Goal: Task Accomplishment & Management: Manage account settings

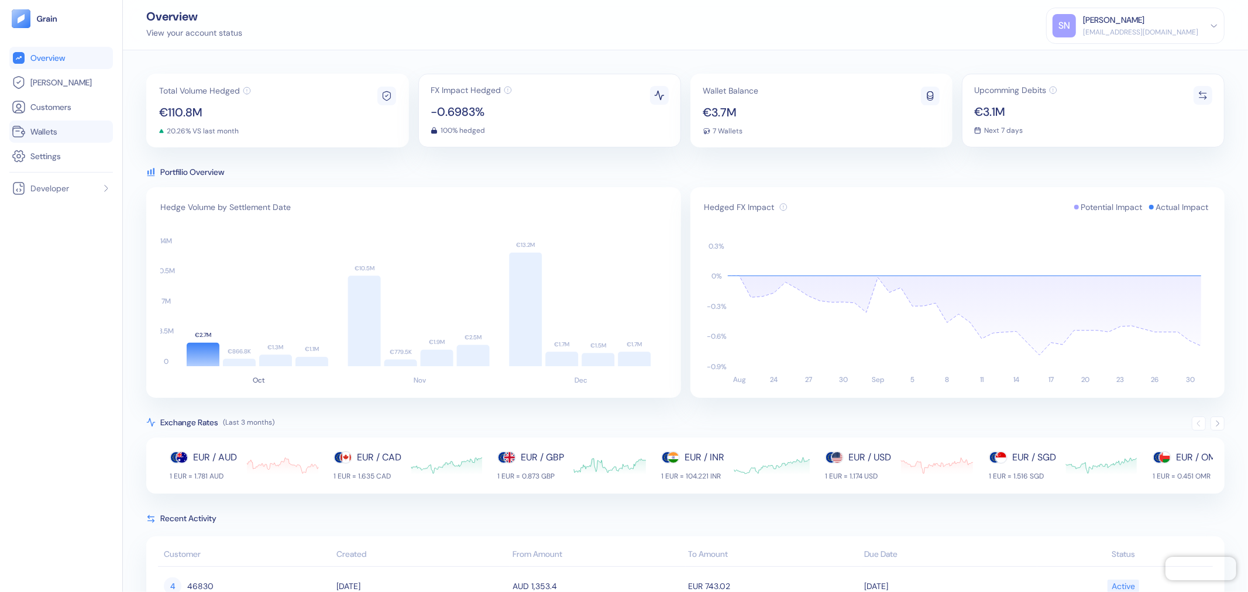
click at [63, 128] on link "Wallets" at bounding box center [61, 132] width 99 height 14
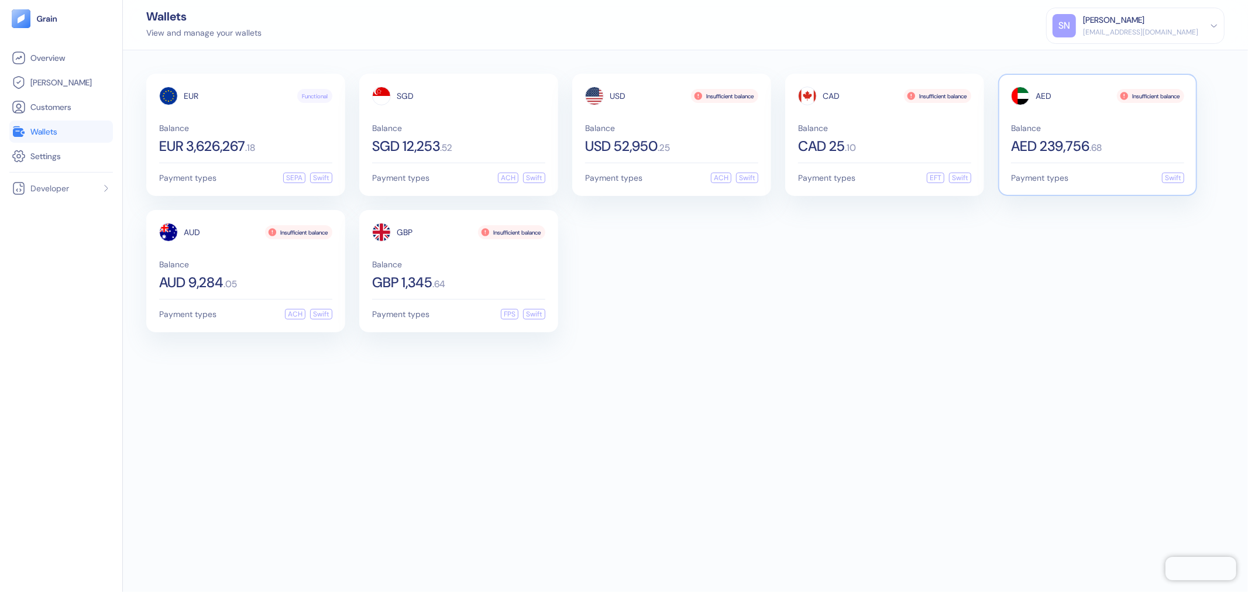
click at [1057, 120] on div "AED Insufficient balance Balance AED 239,756 . 68" at bounding box center [1097, 120] width 173 height 67
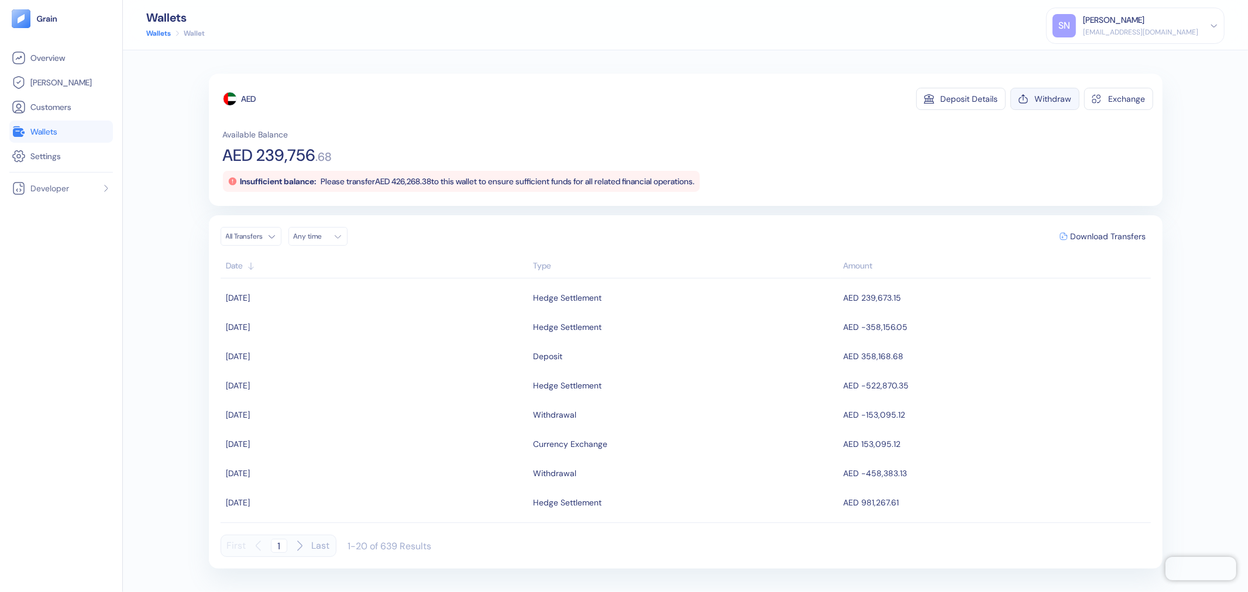
click at [1052, 102] on div "Withdraw" at bounding box center [1053, 99] width 37 height 8
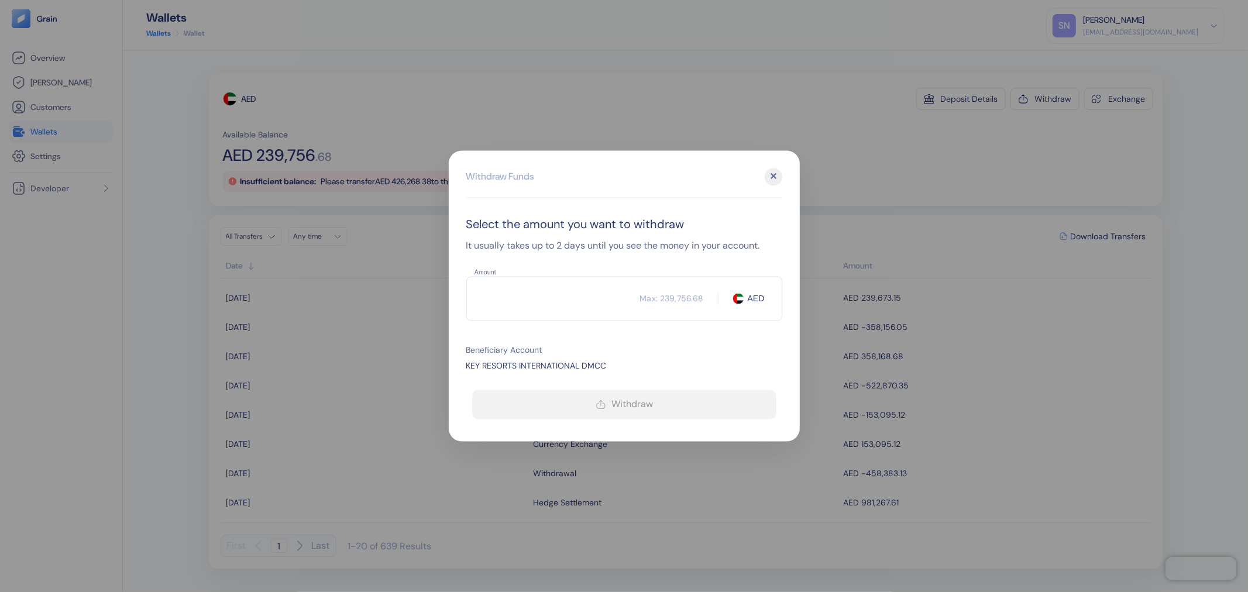
click at [572, 290] on input "Amount" at bounding box center [553, 298] width 174 height 29
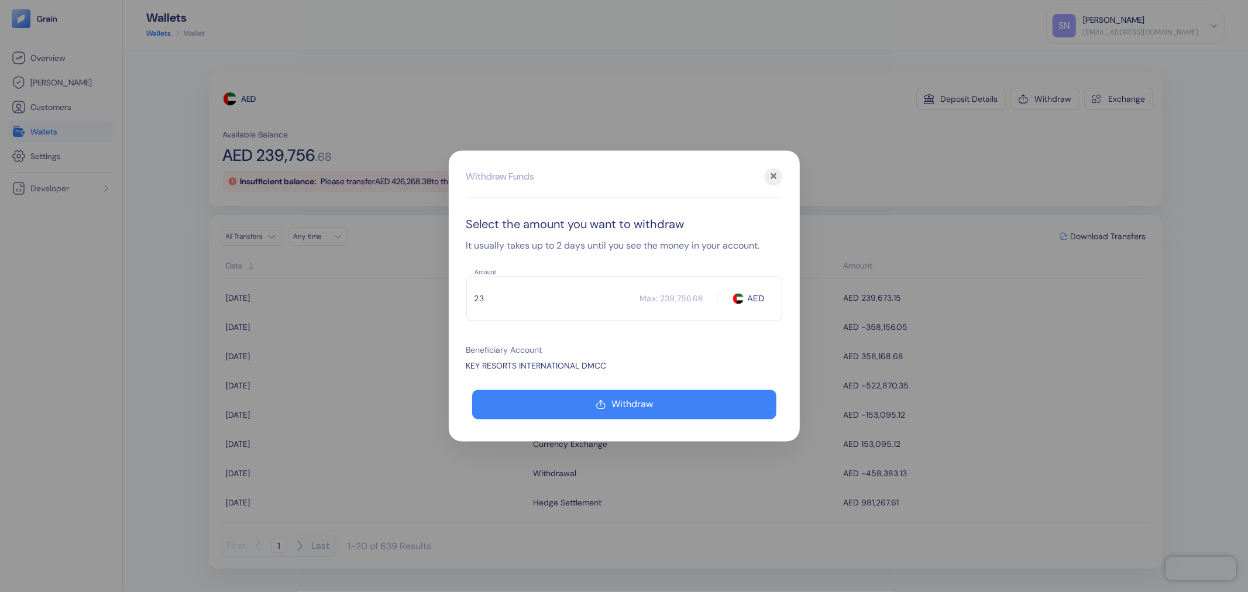
type input "2"
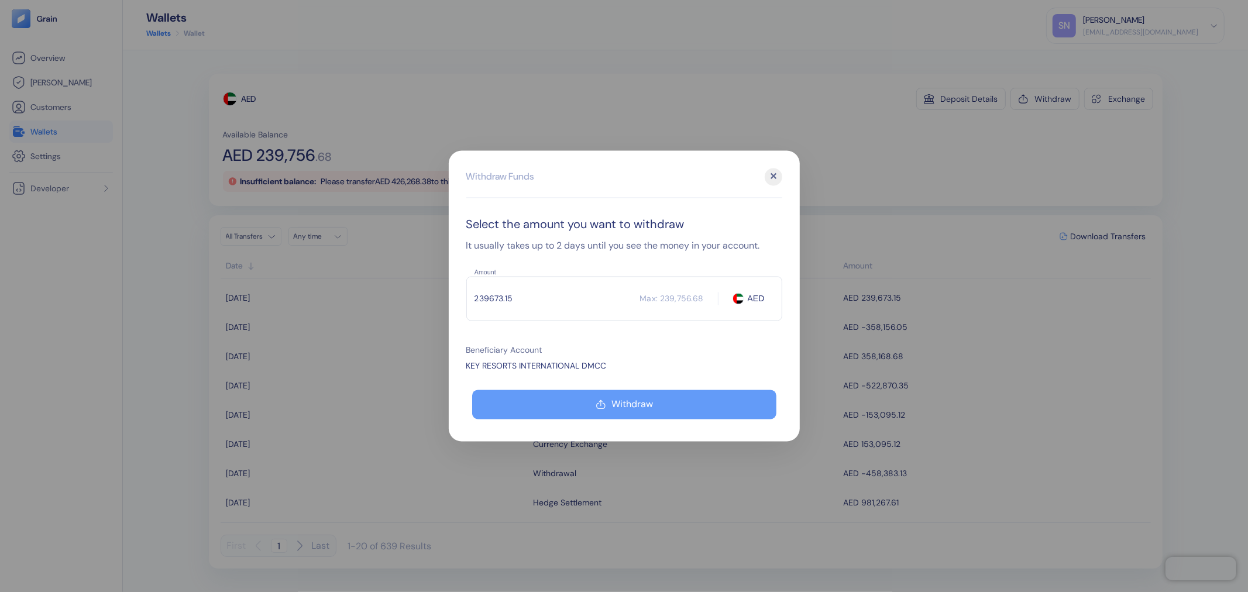
type input "239673.15"
click at [634, 411] on button "Withdraw" at bounding box center [624, 404] width 304 height 29
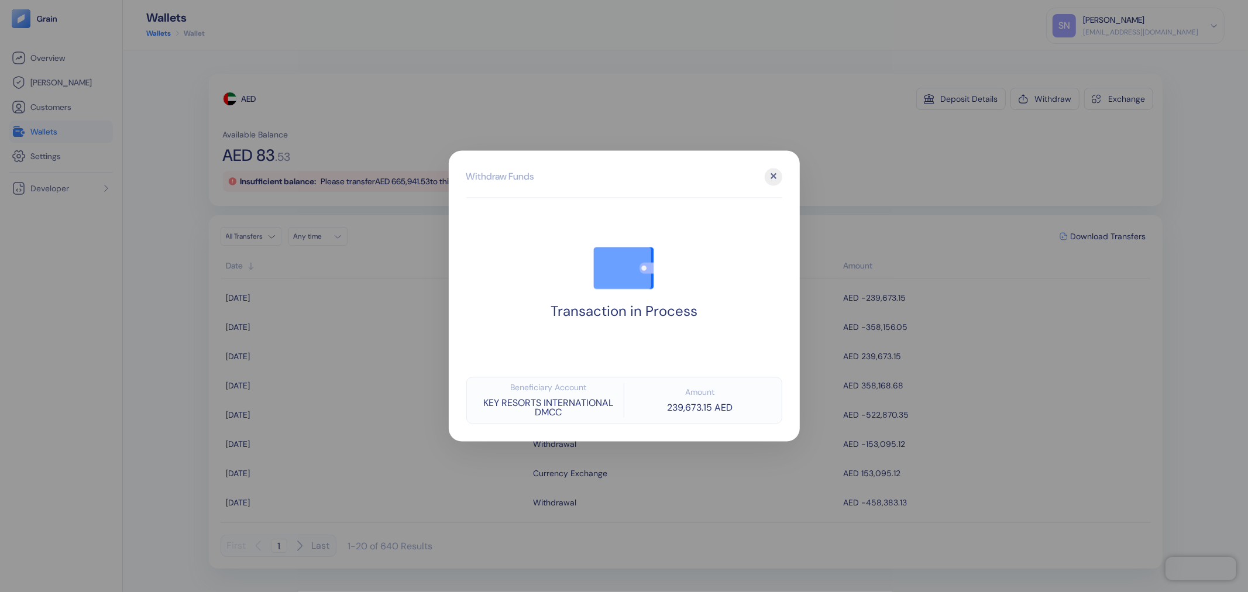
drag, startPoint x: 31, startPoint y: 263, endPoint x: 36, endPoint y: 267, distance: 6.3
click at [31, 263] on div at bounding box center [624, 296] width 1248 height 592
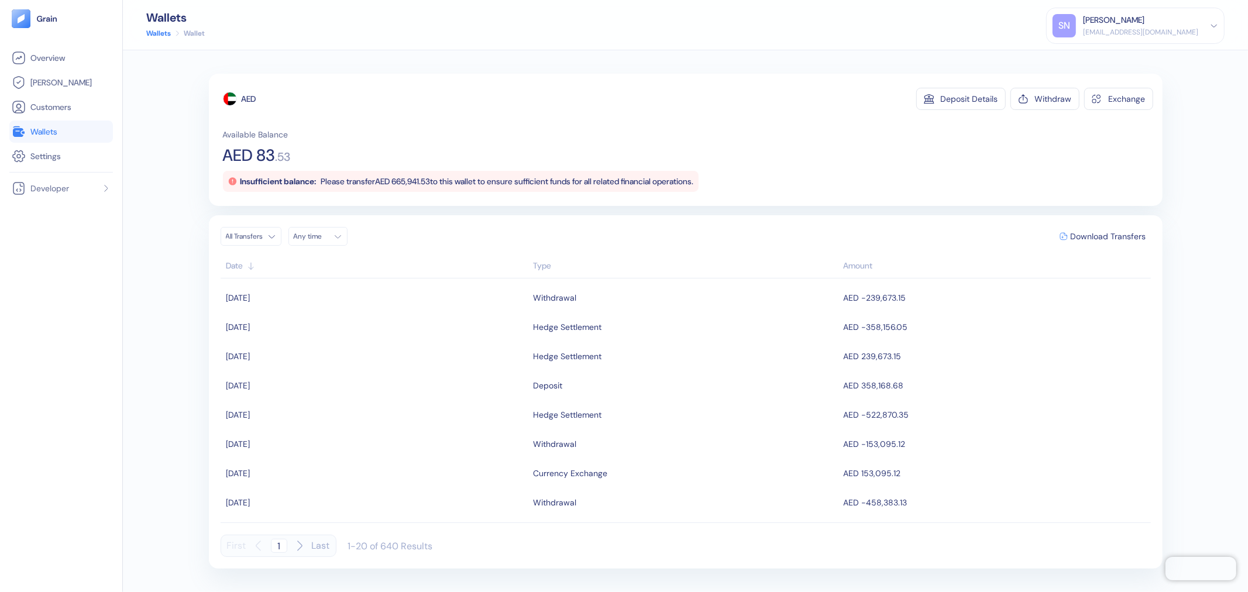
drag, startPoint x: 72, startPoint y: 131, endPoint x: 112, endPoint y: 213, distance: 91.1
click at [72, 131] on link "Wallets" at bounding box center [61, 132] width 99 height 14
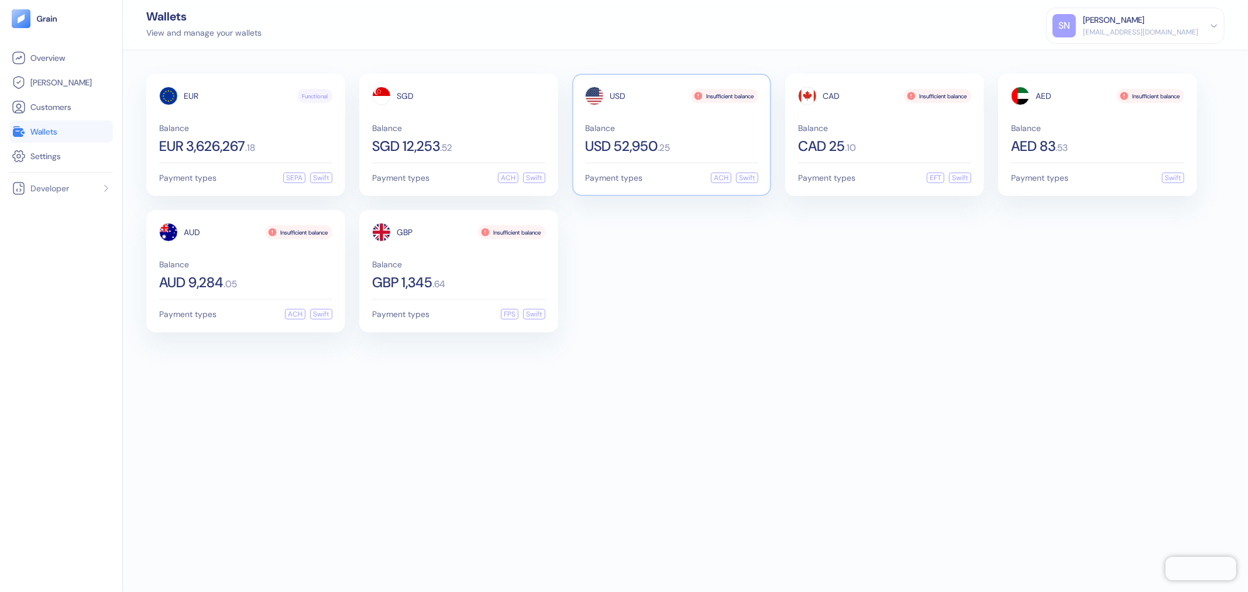
click at [701, 139] on div "USD 52,950 . 25" at bounding box center [671, 146] width 173 height 14
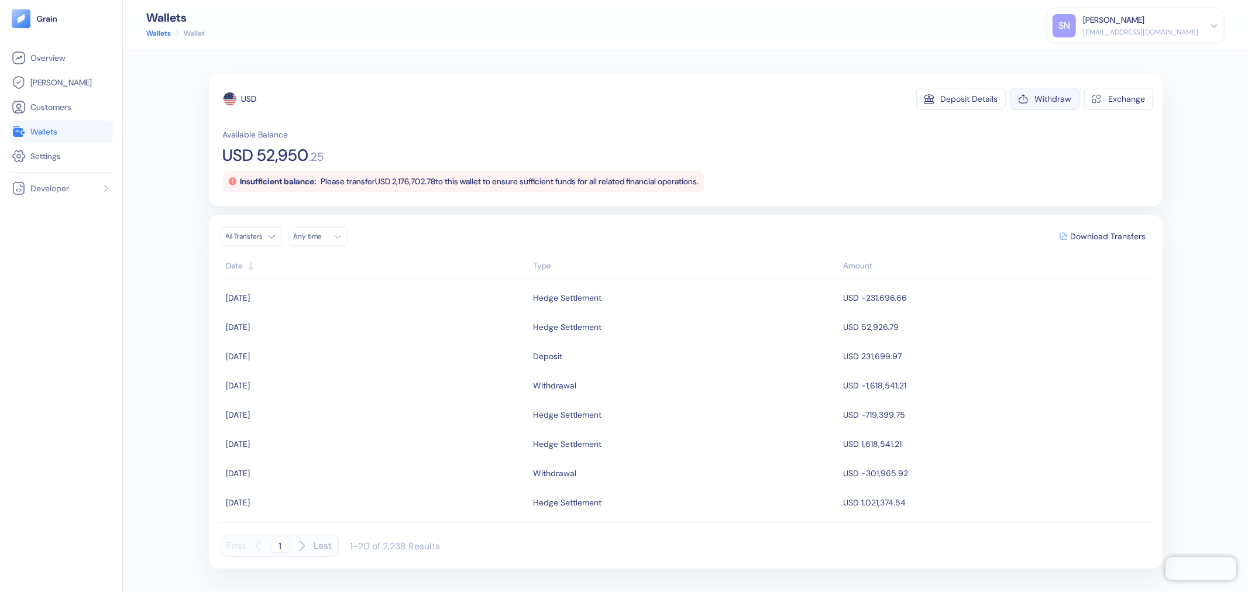
click at [1050, 98] on div "Withdraw" at bounding box center [1053, 99] width 37 height 8
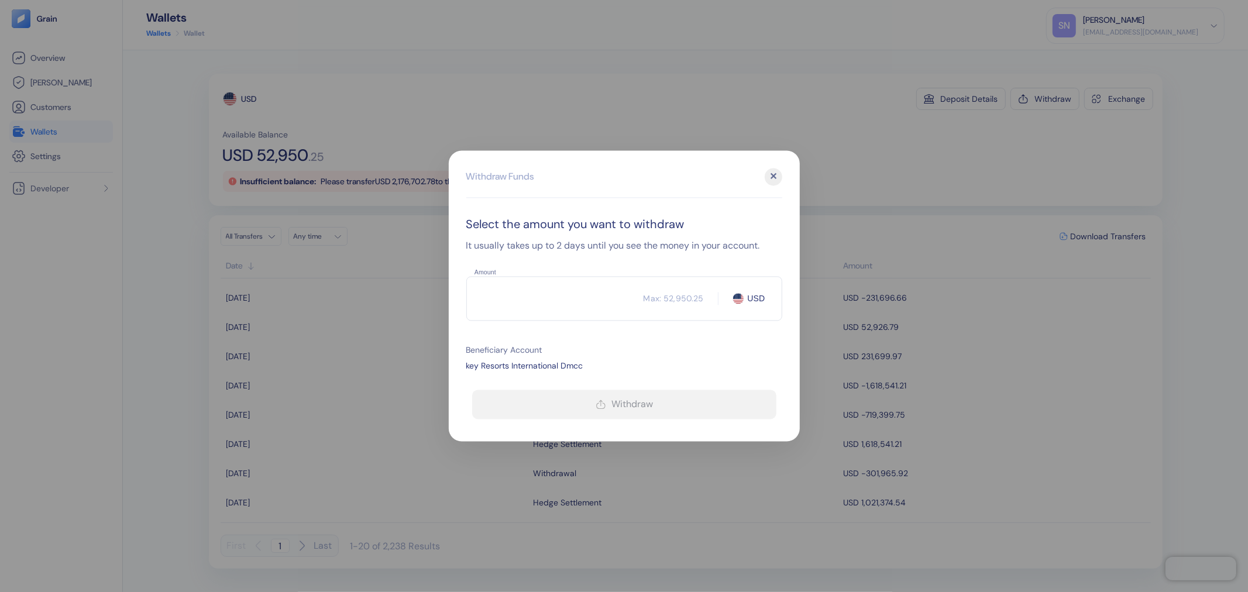
click at [600, 300] on input "Amount" at bounding box center [554, 298] width 177 height 29
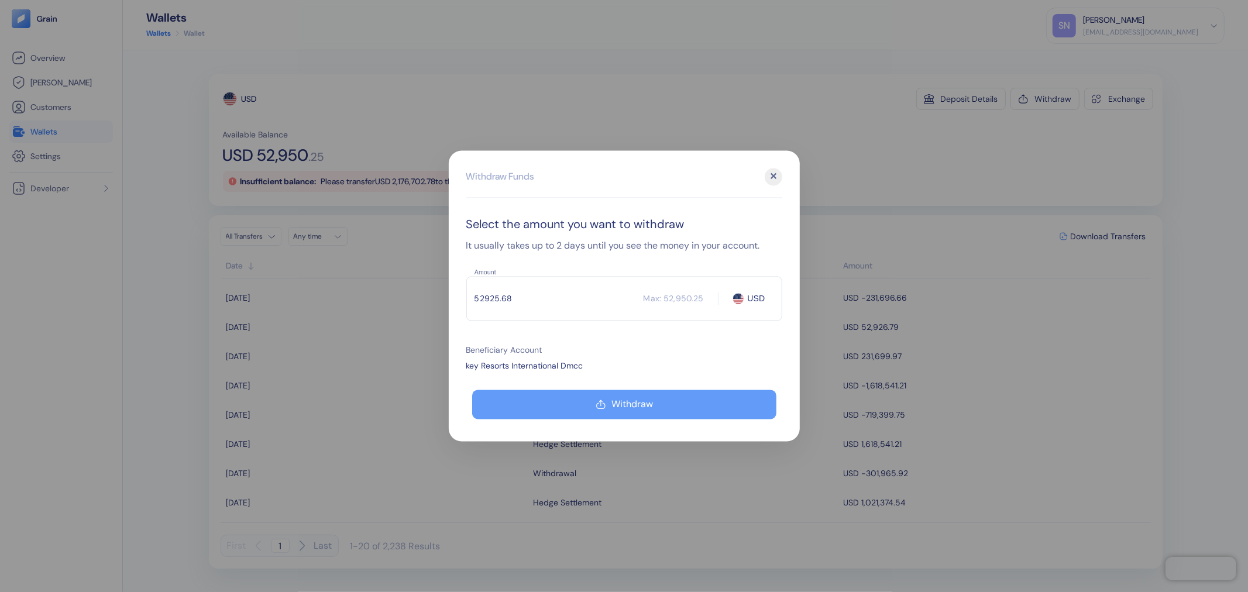
type input "52925.68"
click at [640, 394] on button "Withdraw" at bounding box center [624, 404] width 304 height 29
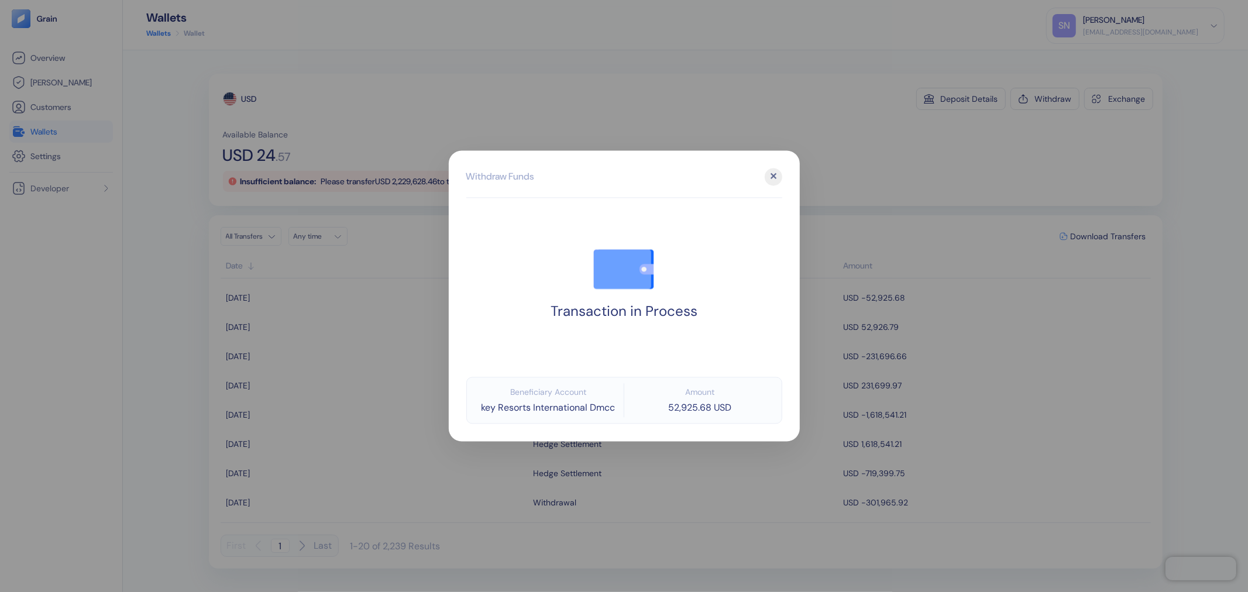
click at [906, 155] on div at bounding box center [624, 296] width 1248 height 592
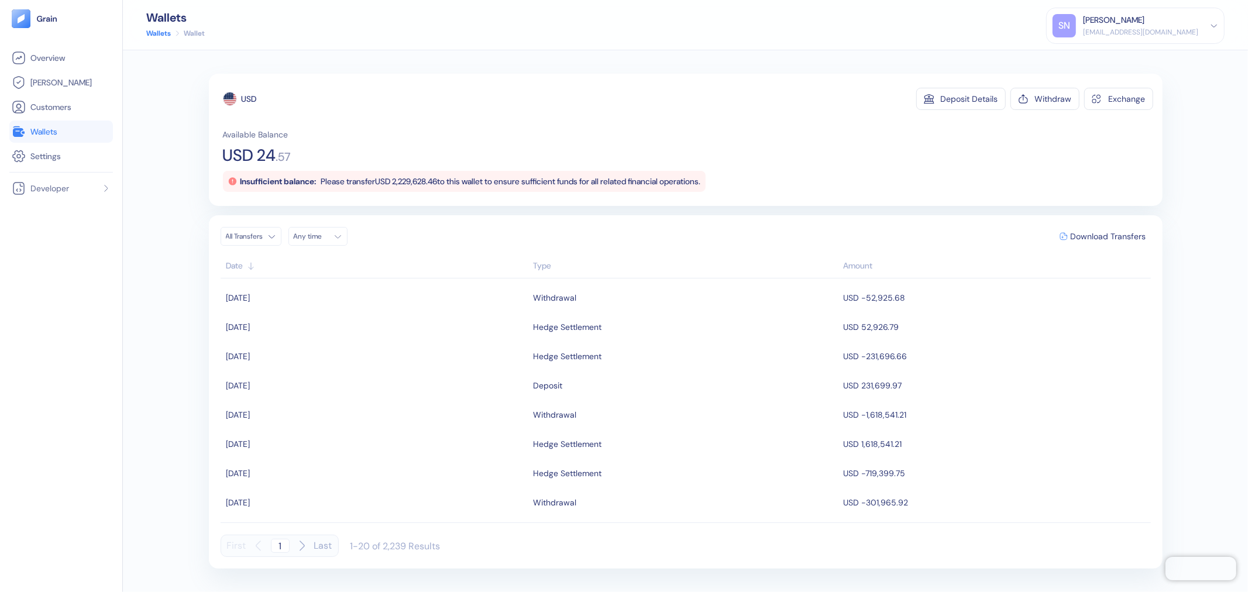
click at [64, 130] on link "Wallets" at bounding box center [61, 132] width 99 height 14
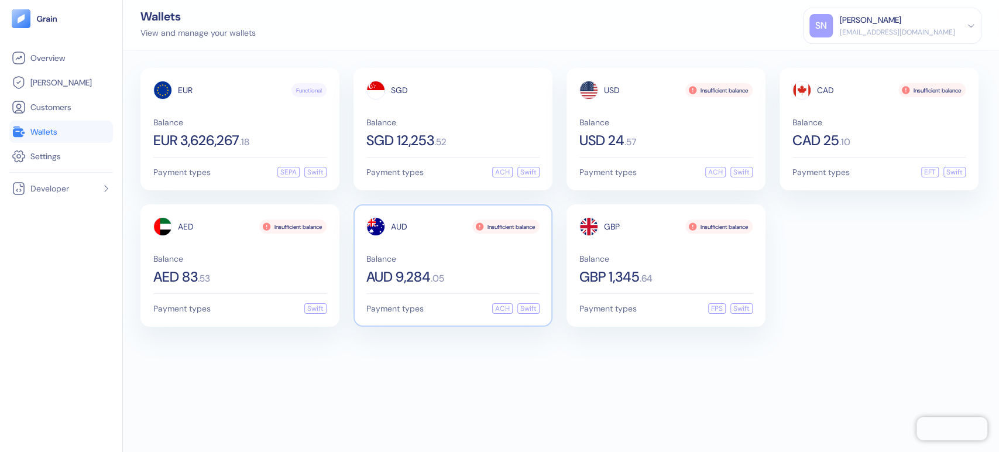
click at [502, 264] on div "Balance AUD 9,284 . 05" at bounding box center [452, 269] width 173 height 29
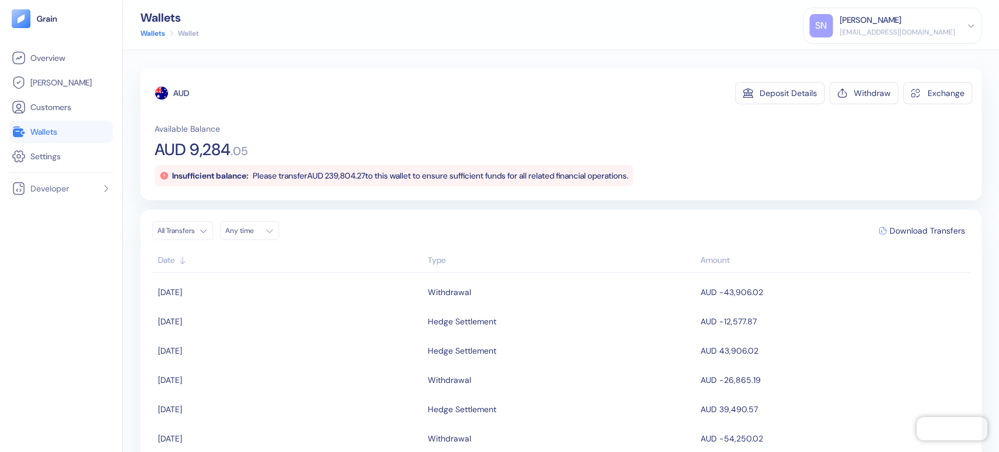
click at [74, 135] on link "Wallets" at bounding box center [61, 132] width 99 height 14
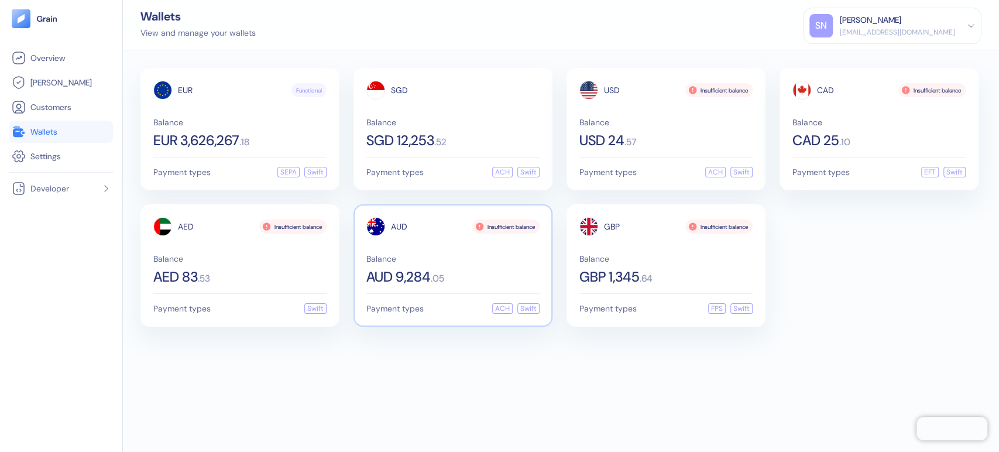
click at [512, 252] on div "AUD Insufficient balance Balance AUD 9,284 . 05" at bounding box center [452, 250] width 173 height 67
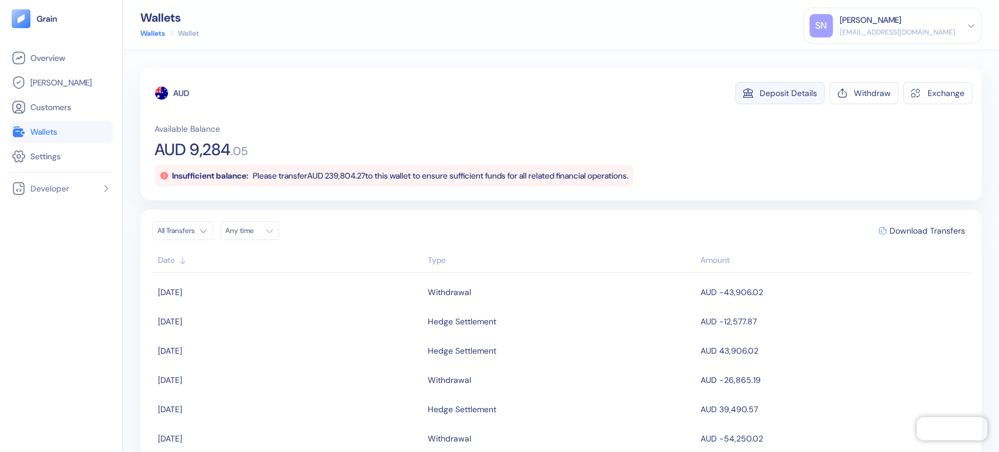
click at [780, 89] on div "Deposit Details" at bounding box center [788, 93] width 57 height 8
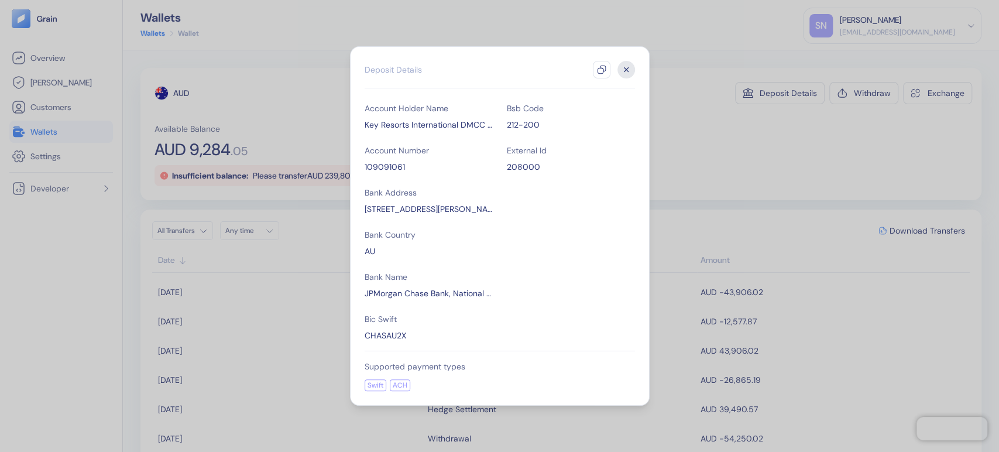
click at [597, 64] on button "button" at bounding box center [602, 70] width 18 height 18
drag, startPoint x: 541, startPoint y: 128, endPoint x: 506, endPoint y: 125, distance: 35.2
click at [507, 125] on div "212-200" at bounding box center [571, 125] width 128 height 12
copy div "212-200"
click at [395, 167] on div "109091061" at bounding box center [429, 167] width 128 height 12
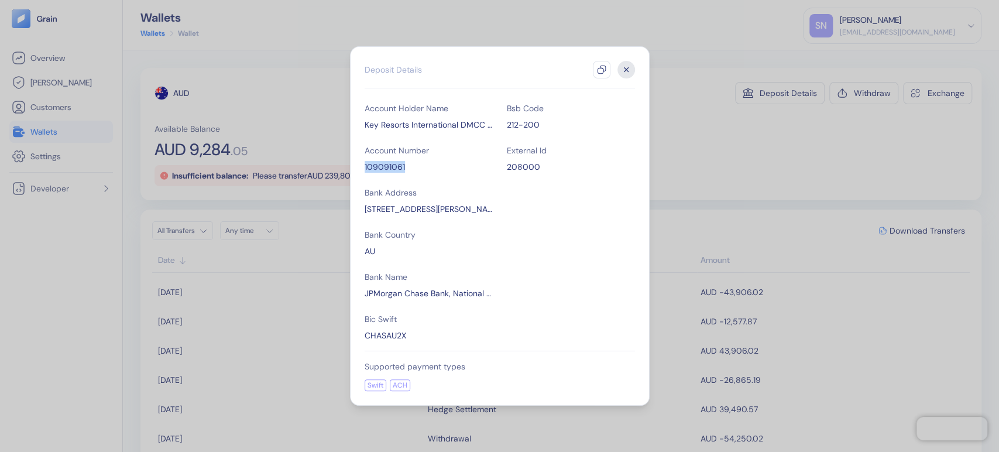
click at [395, 167] on div "109091061" at bounding box center [429, 167] width 128 height 12
copy div "109091061"
click at [626, 67] on icon "button" at bounding box center [626, 70] width 18 height 18
